Goal: Information Seeking & Learning: Learn about a topic

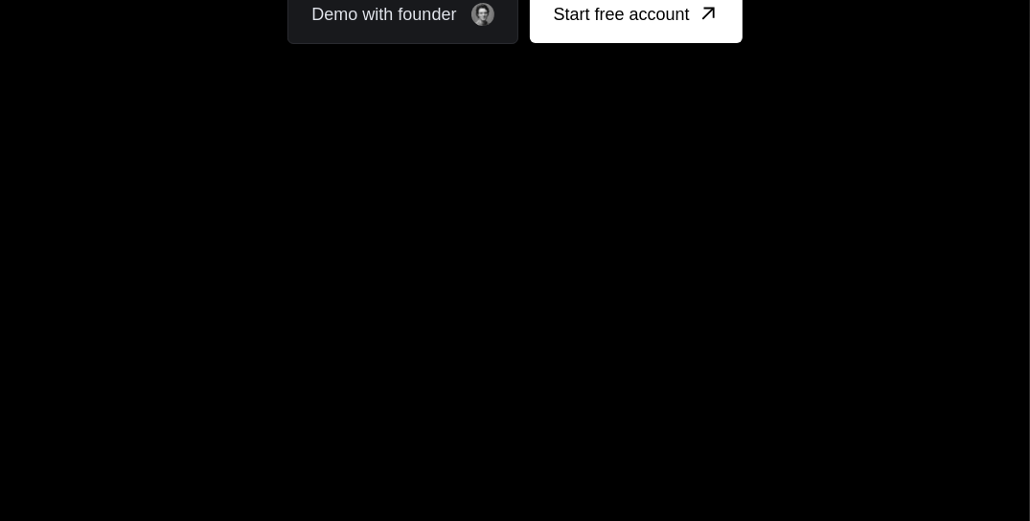
scroll to position [766, 0]
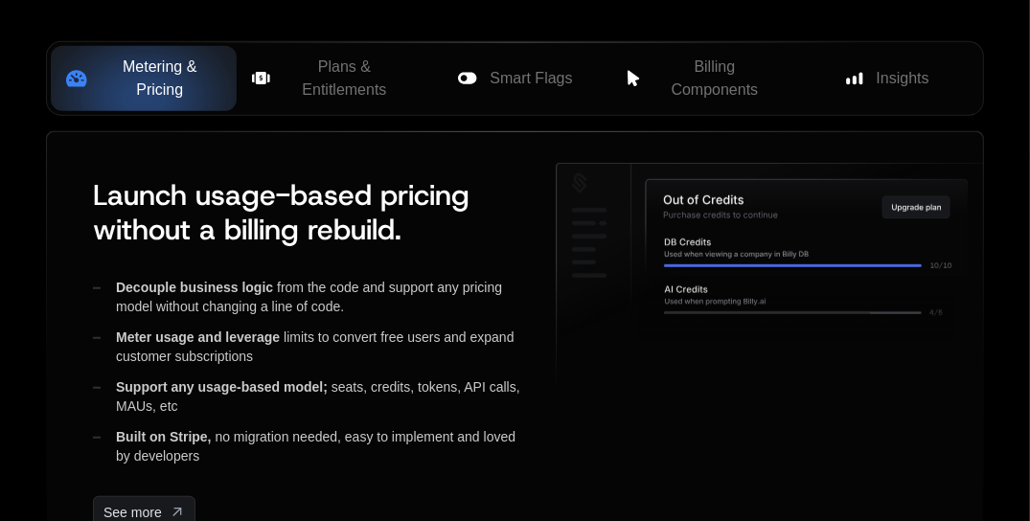
scroll to position [1603, 0]
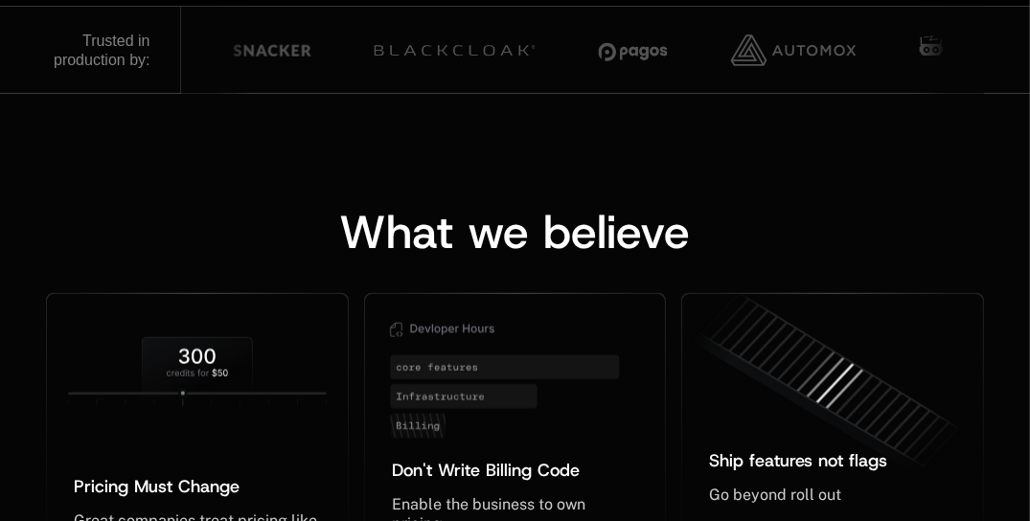
click at [895, 163] on div "What we believe Pricing Must Change ﻿ ﻿ Great companies treat pricing like prod…" at bounding box center [515, 435] width 1030 height 682
